Goal: Transaction & Acquisition: Purchase product/service

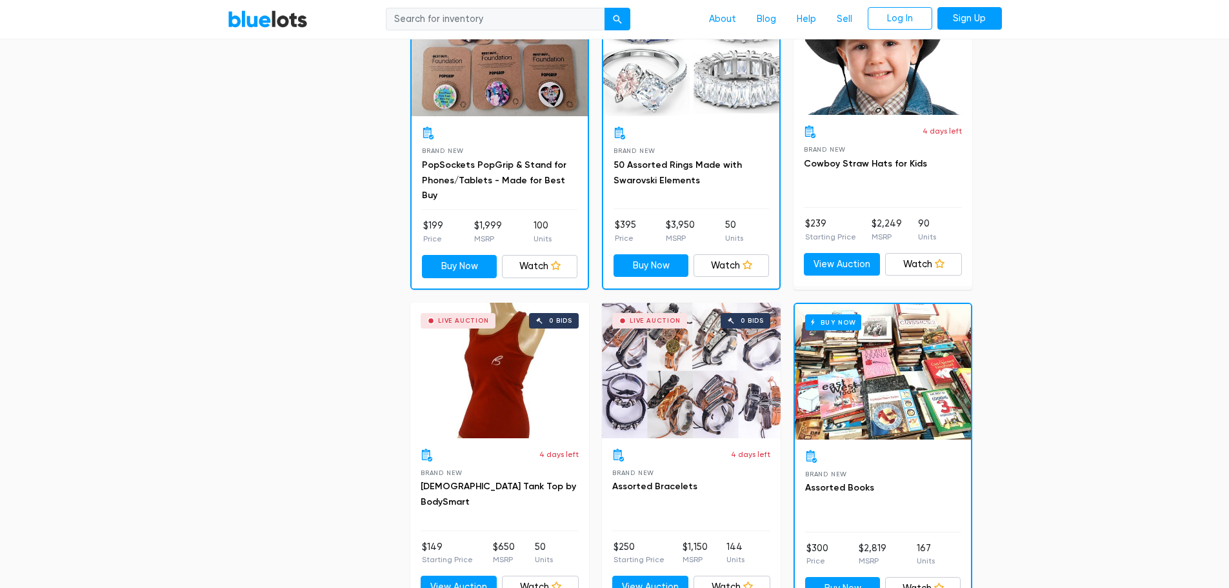
scroll to position [1742, 0]
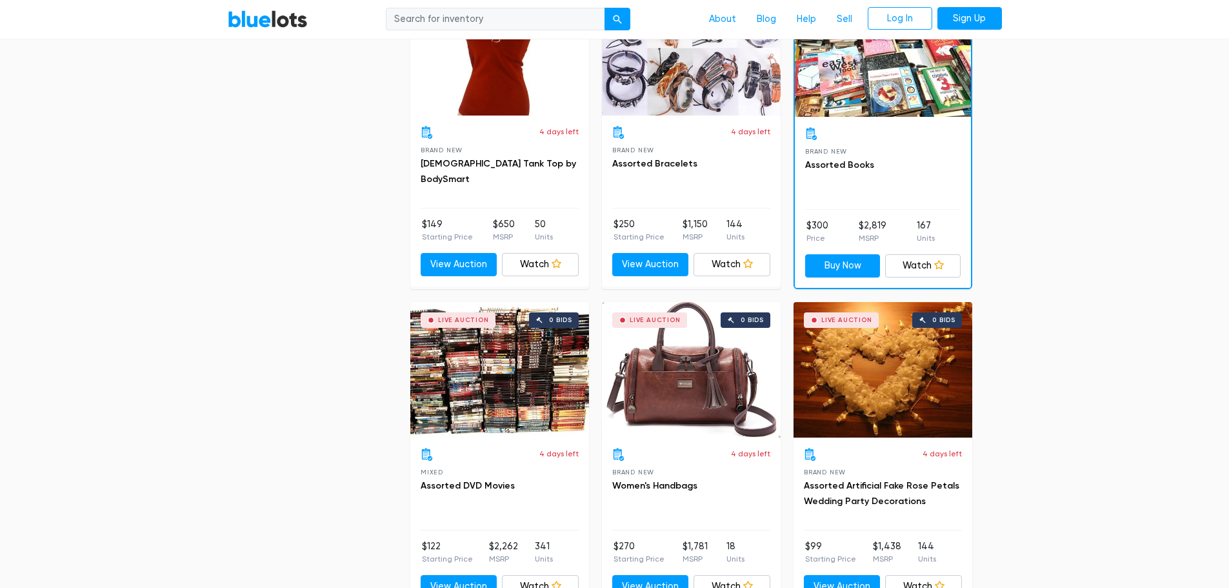
click at [501, 376] on div "Live Auction 0 bids" at bounding box center [499, 370] width 179 height 136
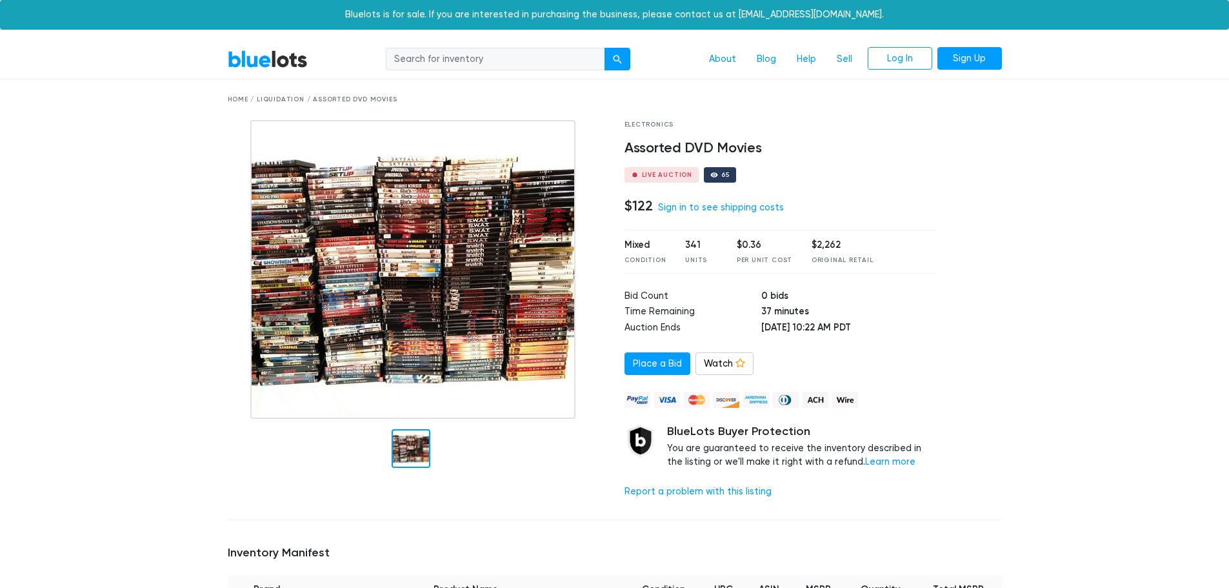
click at [375, 299] on img at bounding box center [412, 269] width 325 height 299
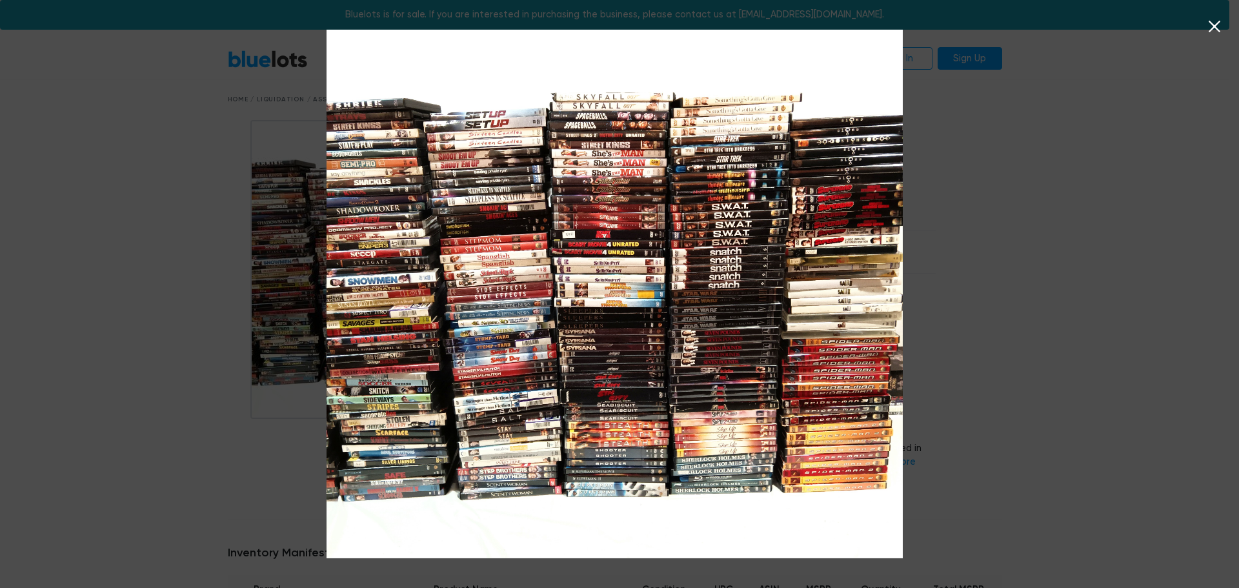
click at [258, 272] on div at bounding box center [619, 294] width 1239 height 588
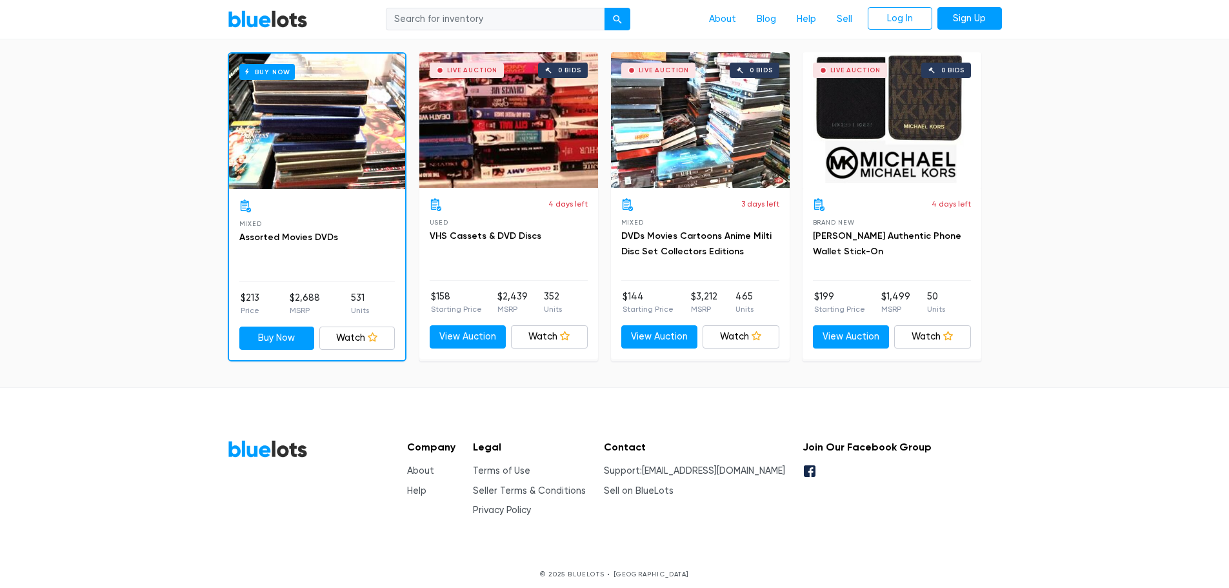
scroll to position [7234, 0]
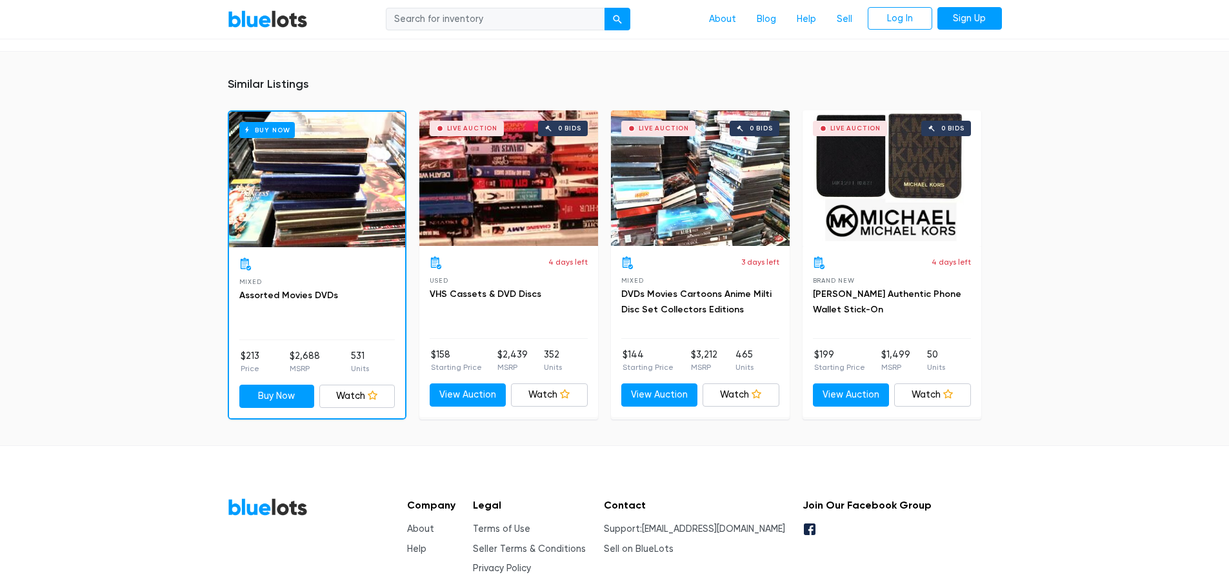
click at [682, 199] on div "Live Auction 0 bids" at bounding box center [700, 178] width 179 height 136
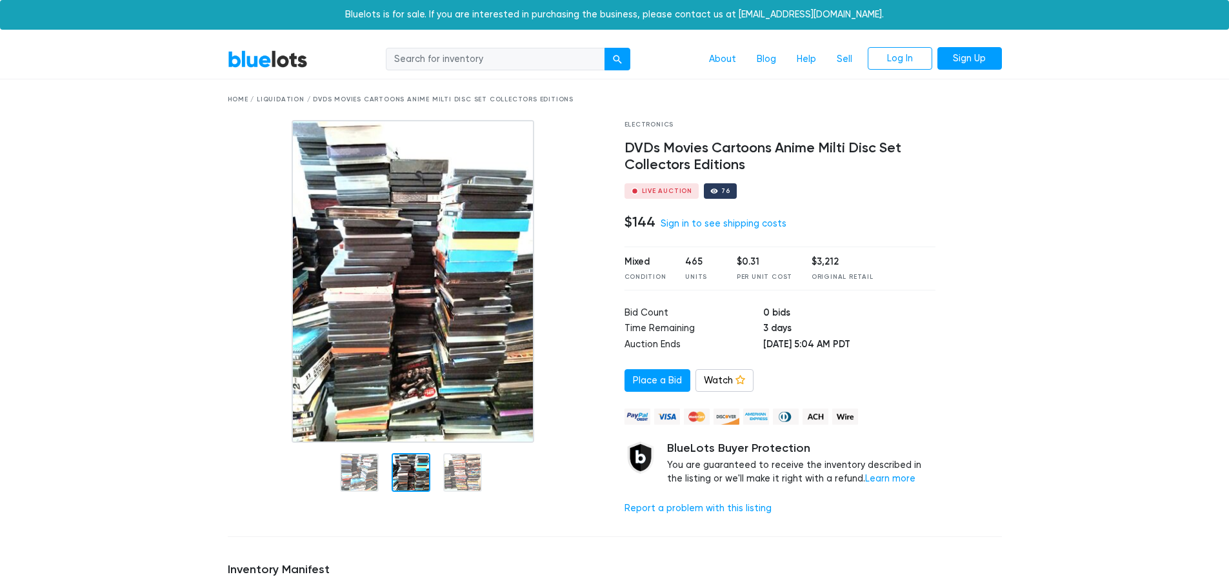
click at [399, 473] on div at bounding box center [411, 472] width 39 height 39
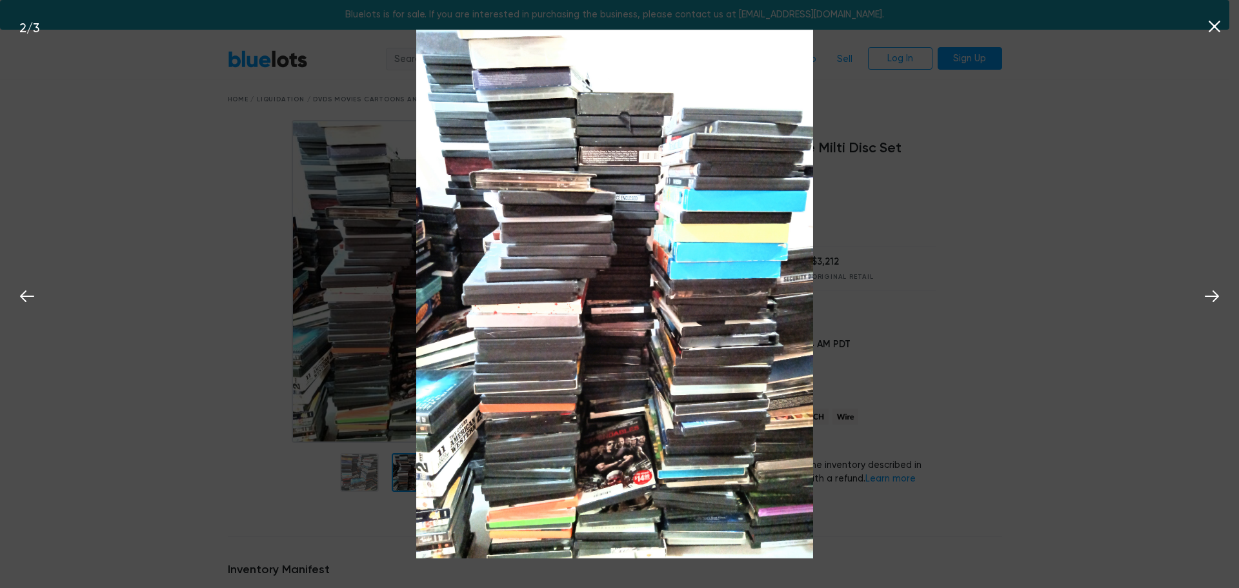
click at [248, 408] on div "2 / 3" at bounding box center [619, 294] width 1239 height 588
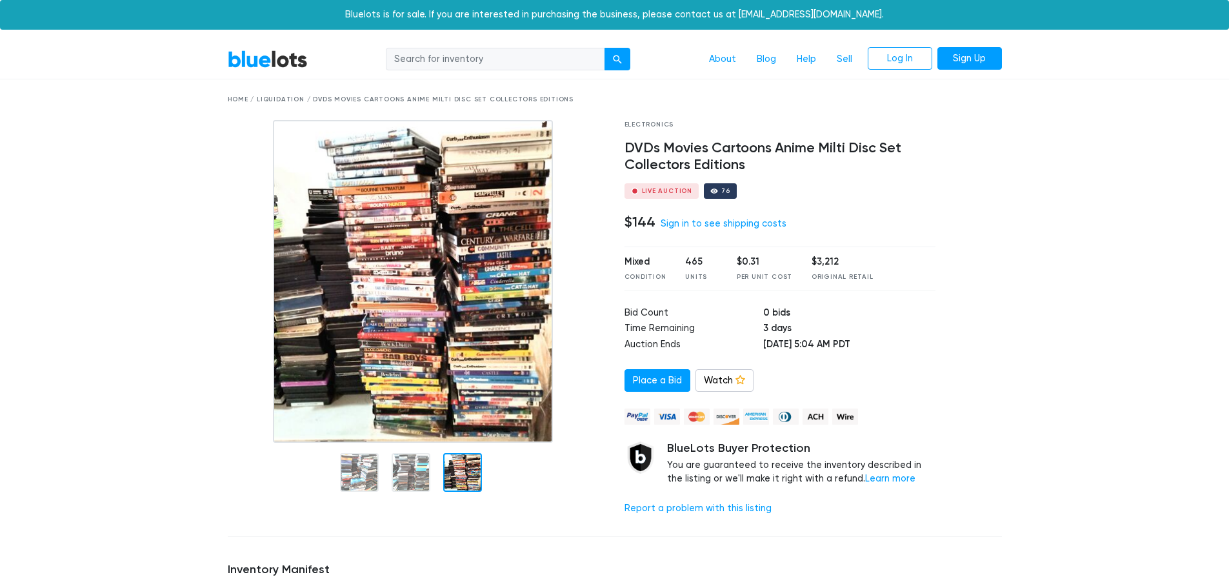
click at [474, 480] on div at bounding box center [462, 472] width 39 height 39
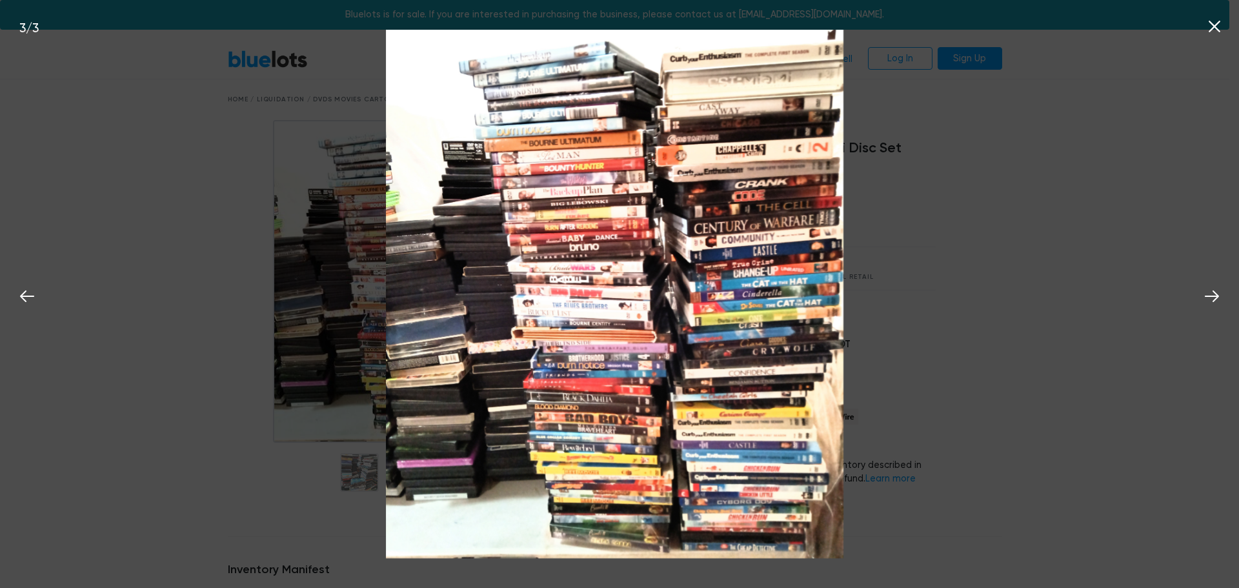
click at [183, 184] on div "3 / 3" at bounding box center [619, 294] width 1239 height 588
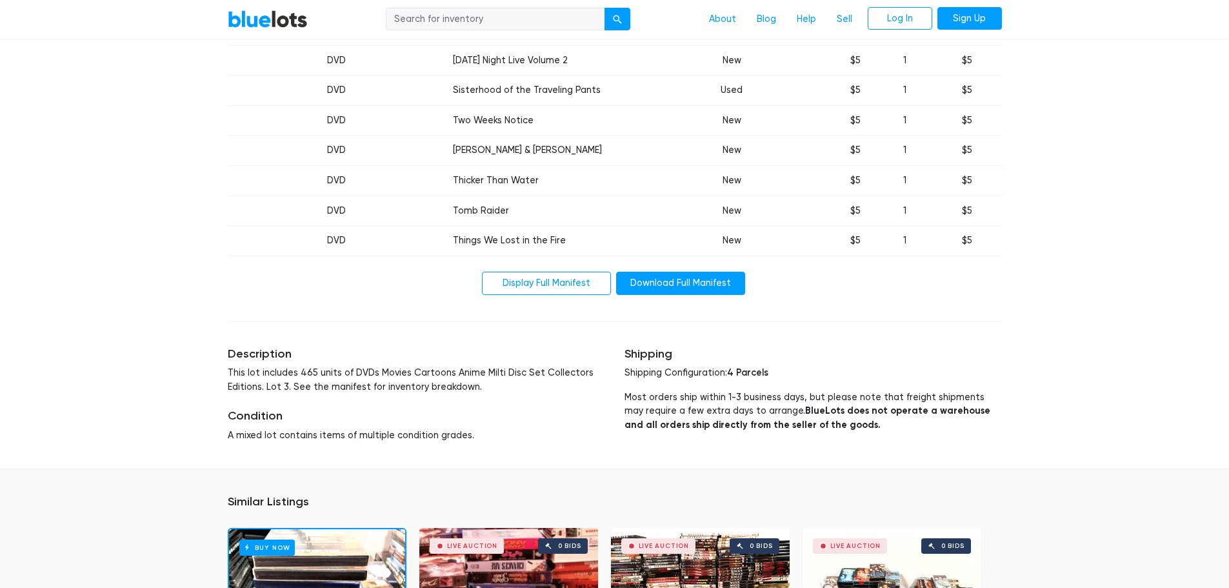
scroll to position [9874, 0]
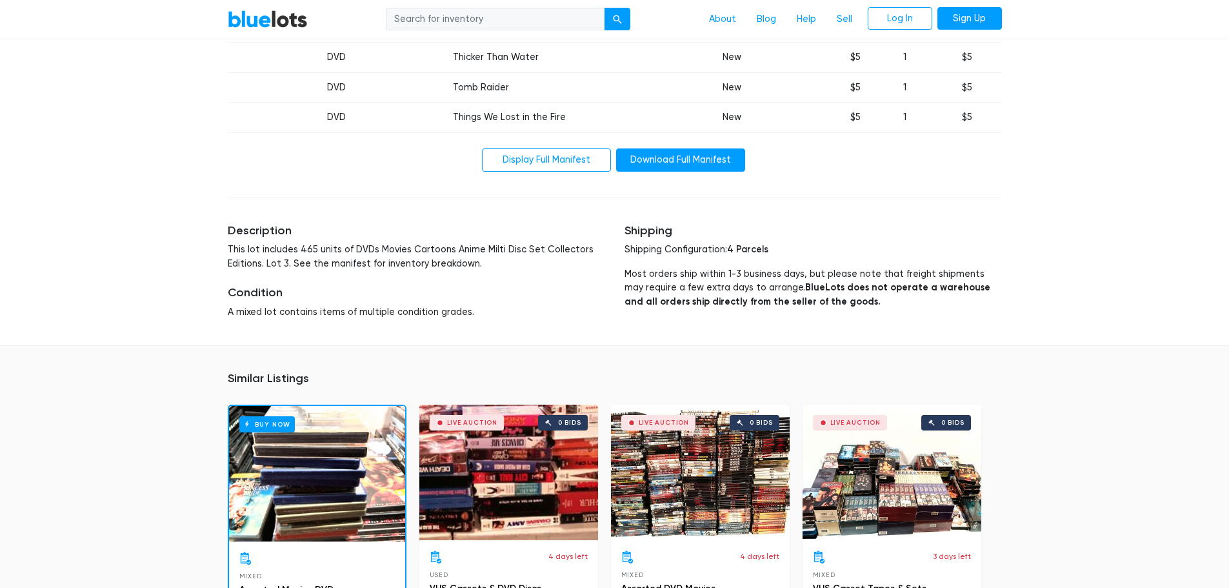
click at [938, 470] on div "Live Auction 0 bids" at bounding box center [892, 473] width 179 height 136
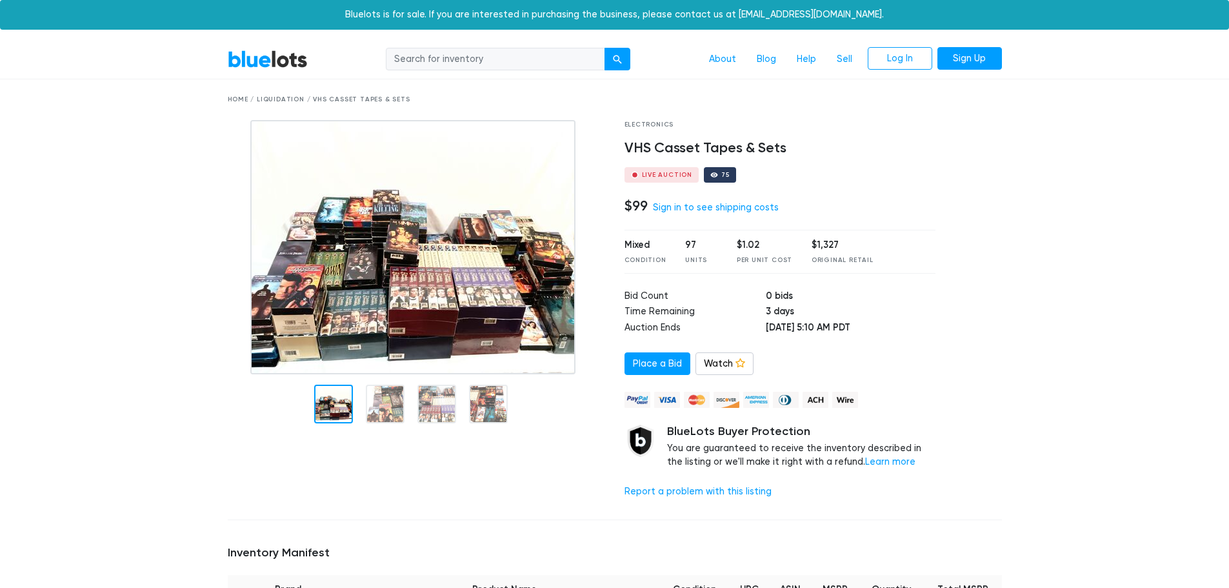
click at [401, 292] on img at bounding box center [412, 247] width 325 height 254
